Goal: Task Accomplishment & Management: Use online tool/utility

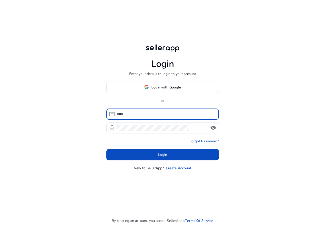
click at [146, 85] on span "Login with Google" at bounding box center [162, 87] width 37 height 5
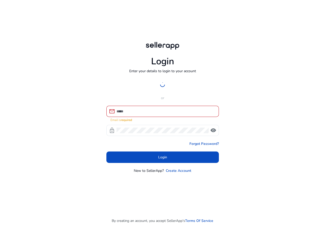
click at [163, 82] on icon at bounding box center [162, 84] width 7 height 7
drag, startPoint x: 159, startPoint y: 71, endPoint x: 207, endPoint y: 73, distance: 48.1
click at [207, 73] on div "Login Enter your details to login to your account Login with Google or mail Ema…" at bounding box center [162, 107] width 121 height 214
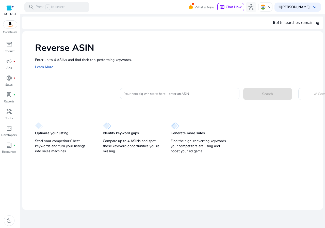
click at [170, 99] on div at bounding box center [179, 93] width 111 height 11
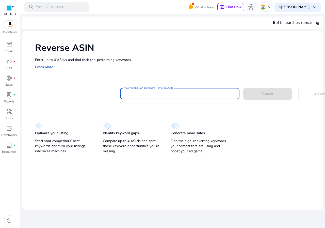
click at [168, 96] on input "Your next big win starts here—enter an ASIN" at bounding box center [179, 94] width 111 height 6
paste input "**********"
drag, startPoint x: 134, startPoint y: 92, endPoint x: 122, endPoint y: 92, distance: 11.9
click at [122, 92] on div "**********" at bounding box center [179, 93] width 119 height 11
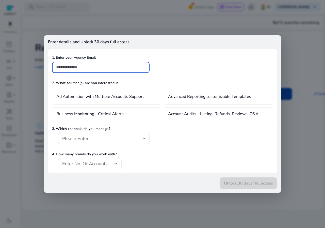
click at [137, 10] on div at bounding box center [162, 114] width 325 height 228
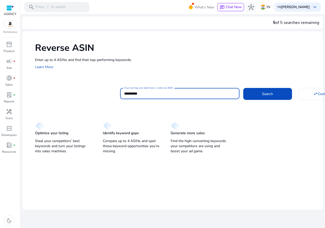
click at [243, 88] on button "Search" at bounding box center [267, 94] width 49 height 12
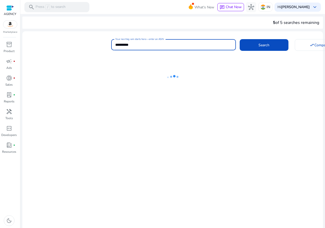
click at [156, 43] on input "**********" at bounding box center [173, 45] width 117 height 6
drag, startPoint x: 175, startPoint y: 78, endPoint x: 187, endPoint y: 78, distance: 11.2
click at [187, 78] on icon at bounding box center [172, 77] width 51 height 33
drag, startPoint x: 187, startPoint y: 78, endPoint x: 167, endPoint y: 53, distance: 31.4
click at [165, 55] on div at bounding box center [172, 148] width 301 height 188
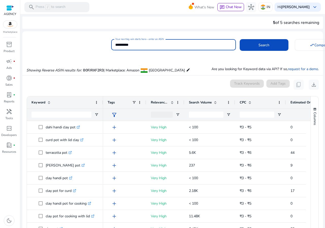
click at [124, 43] on input "**********" at bounding box center [173, 45] width 117 height 6
paste input
type input "**********"
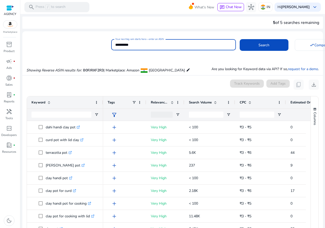
click at [240, 39] on button "Search" at bounding box center [264, 45] width 49 height 12
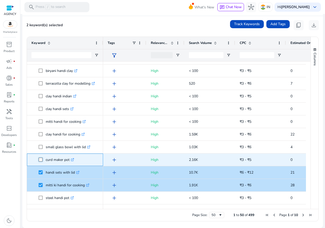
click at [40, 155] on span at bounding box center [42, 159] width 7 height 10
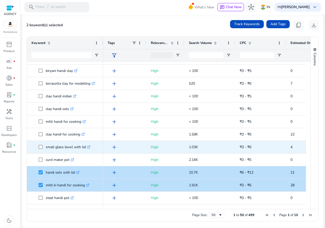
click at [38, 146] on span "small glass bowl with lid .st0{fill:#2c8af8}" at bounding box center [64, 147] width 67 height 10
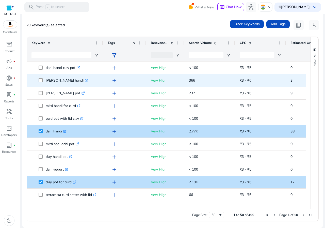
click at [40, 83] on span at bounding box center [42, 80] width 7 height 10
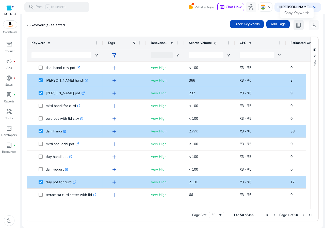
click at [299, 26] on span "content_copy" at bounding box center [299, 25] width 6 height 6
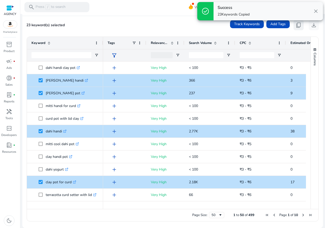
click at [299, 26] on span "content_copy" at bounding box center [299, 25] width 6 height 6
click at [295, 22] on div "check_circle Success 23 Keywords Copied close" at bounding box center [260, 11] width 130 height 22
click at [296, 24] on span "content_copy" at bounding box center [299, 25] width 6 height 6
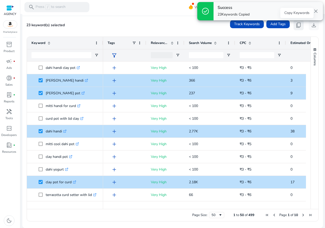
copy span "close"
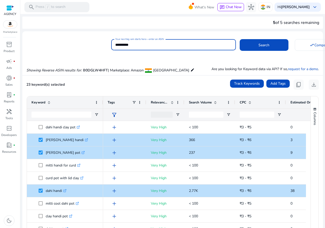
click at [136, 45] on input "**********" at bounding box center [173, 45] width 117 height 6
paste input
type input "**********"
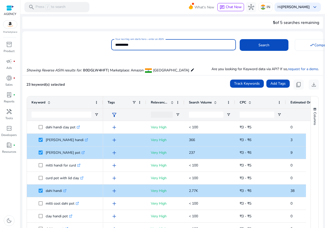
click at [240, 39] on button "Search" at bounding box center [264, 45] width 49 height 12
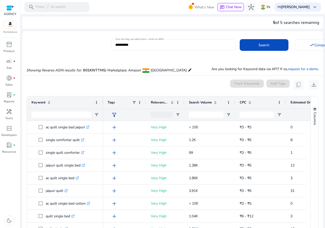
drag, startPoint x: 270, startPoint y: 23, endPoint x: 317, endPoint y: 23, distance: 46.5
click at [317, 23] on div "5 of 5 searches remaining" at bounding box center [296, 23] width 46 height 6
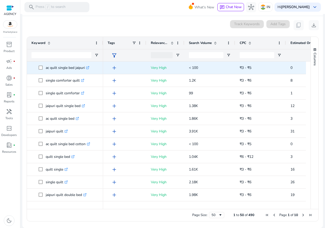
scroll to position [54, 0]
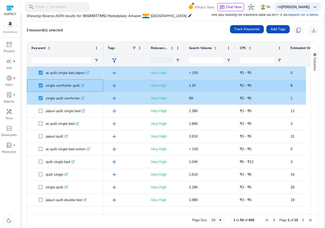
click at [40, 88] on span at bounding box center [42, 85] width 7 height 10
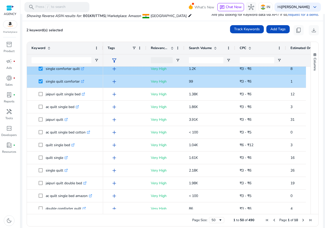
scroll to position [25, 0]
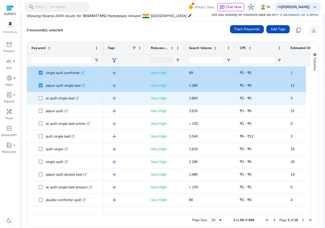
click at [38, 100] on span "ac quilt single bed .st0{fill:#2c8af8}" at bounding box center [64, 98] width 67 height 10
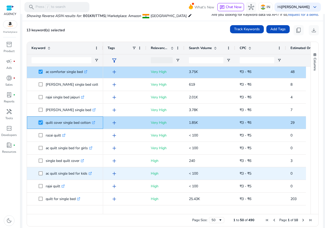
scroll to position [254, 0]
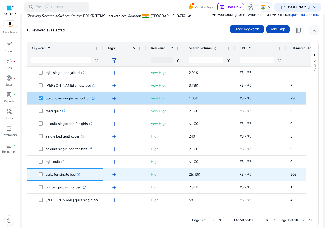
click at [40, 177] on span at bounding box center [42, 174] width 7 height 10
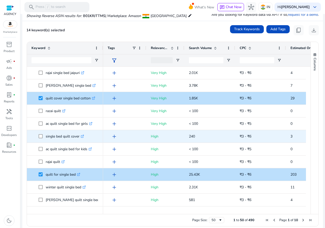
click at [41, 134] on span at bounding box center [42, 136] width 7 height 10
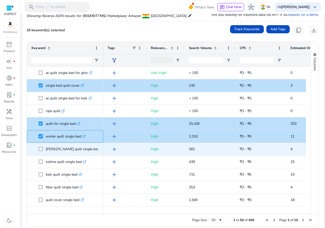
scroll to position [330, 0]
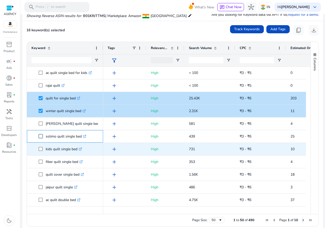
drag, startPoint x: 41, startPoint y: 134, endPoint x: 43, endPoint y: 151, distance: 17.5
click at [43, 151] on div "single bed quilt .st0{fill:#2c8af8} ac quilt .st0{fill:#2c8af8} ac comforter si…" at bounding box center [65, 53] width 76 height 635
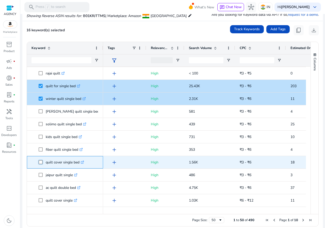
scroll to position [0, 0]
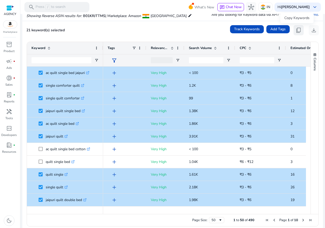
click at [299, 31] on span "content_copy" at bounding box center [299, 30] width 6 height 6
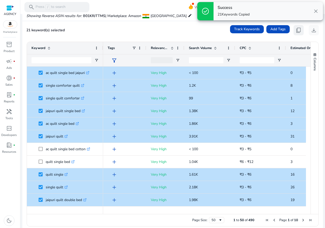
click at [299, 31] on span "content_copy" at bounding box center [299, 30] width 6 height 6
click at [297, 30] on span "content_copy" at bounding box center [299, 30] width 6 height 6
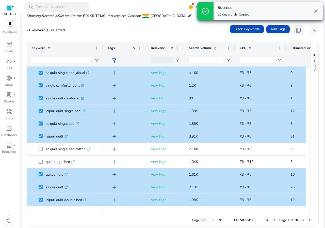
click at [297, 30] on span "content_copy" at bounding box center [299, 30] width 6 height 6
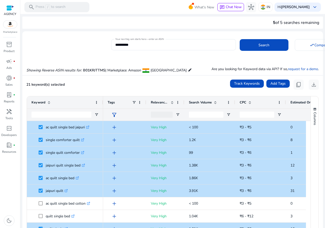
scroll to position [54, 0]
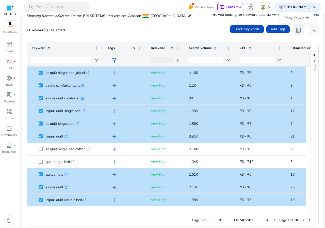
click at [299, 31] on span "content_copy" at bounding box center [299, 30] width 6 height 6
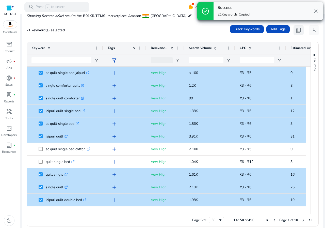
click at [299, 31] on span "content_copy" at bounding box center [299, 30] width 6 height 6
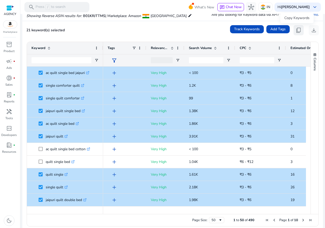
click at [294, 31] on button "content_copy" at bounding box center [299, 30] width 10 height 10
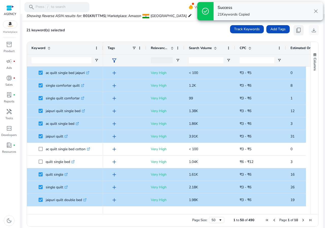
click at [294, 31] on button "content_copy" at bounding box center [299, 30] width 10 height 10
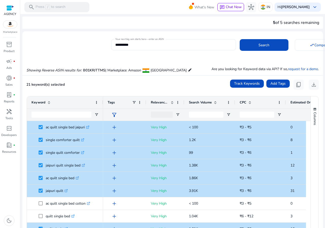
scroll to position [54, 0]
